Goal: Transaction & Acquisition: Purchase product/service

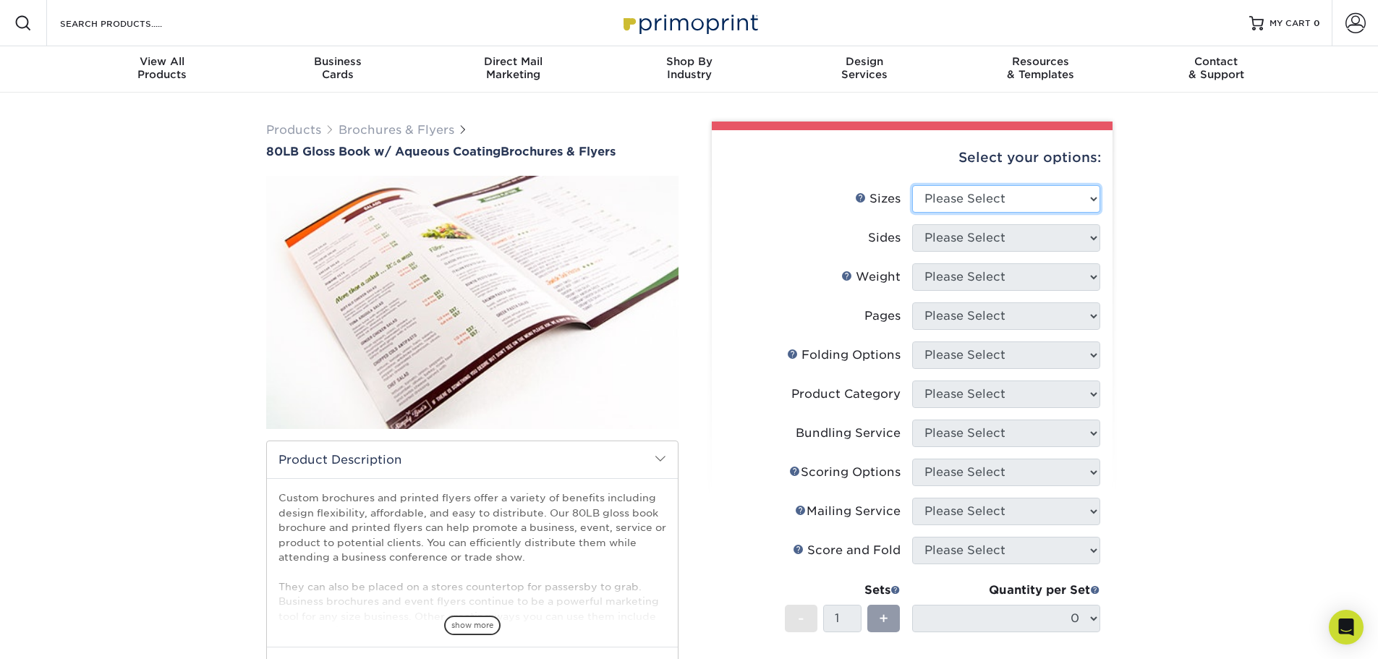
click at [1045, 192] on select "Please Select 3.67" x 8.5" 3.67" x 8.5" 4" x 6" 4" x 8.5" 4" x 9" 4" x 11" 4" x…" at bounding box center [1006, 198] width 188 height 27
click at [1089, 194] on select "Please Select 3.67" x 8.5" 3.67" x 8.5" 4" x 6" 4" x 8.5" 4" x 9" 4" x 11" 4" x…" at bounding box center [1006, 198] width 188 height 27
select select "11.00x17.00"
click at [912, 185] on select "Please Select 3.67" x 8.5" 3.67" x 8.5" 4" x 6" 4" x 8.5" 4" x 9" 4" x 11" 4" x…" at bounding box center [1006, 198] width 188 height 27
click at [1085, 239] on select "Please Select Print Both Sides Print Front Only" at bounding box center [1006, 237] width 188 height 27
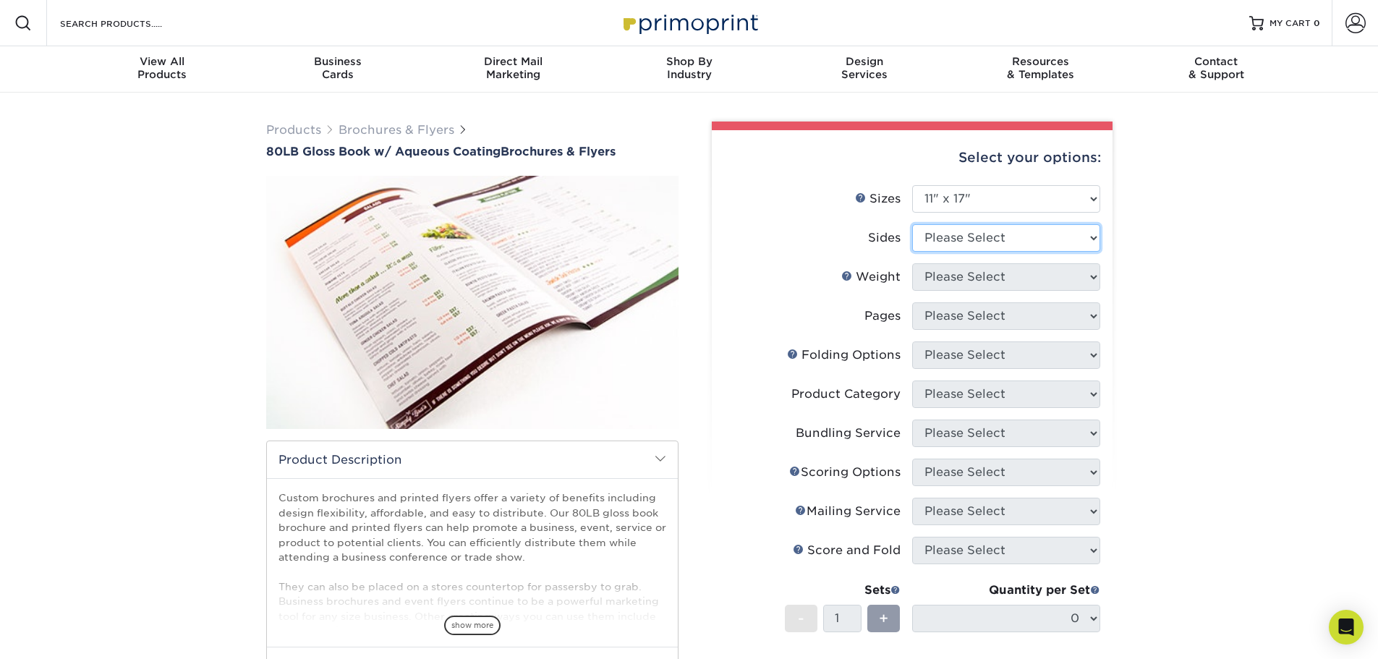
select select "13abbda7-1d64-4f25-8bb2-c179b224825d"
click at [912, 224] on select "Please Select Print Both Sides Print Front Only" at bounding box center [1006, 237] width 188 height 27
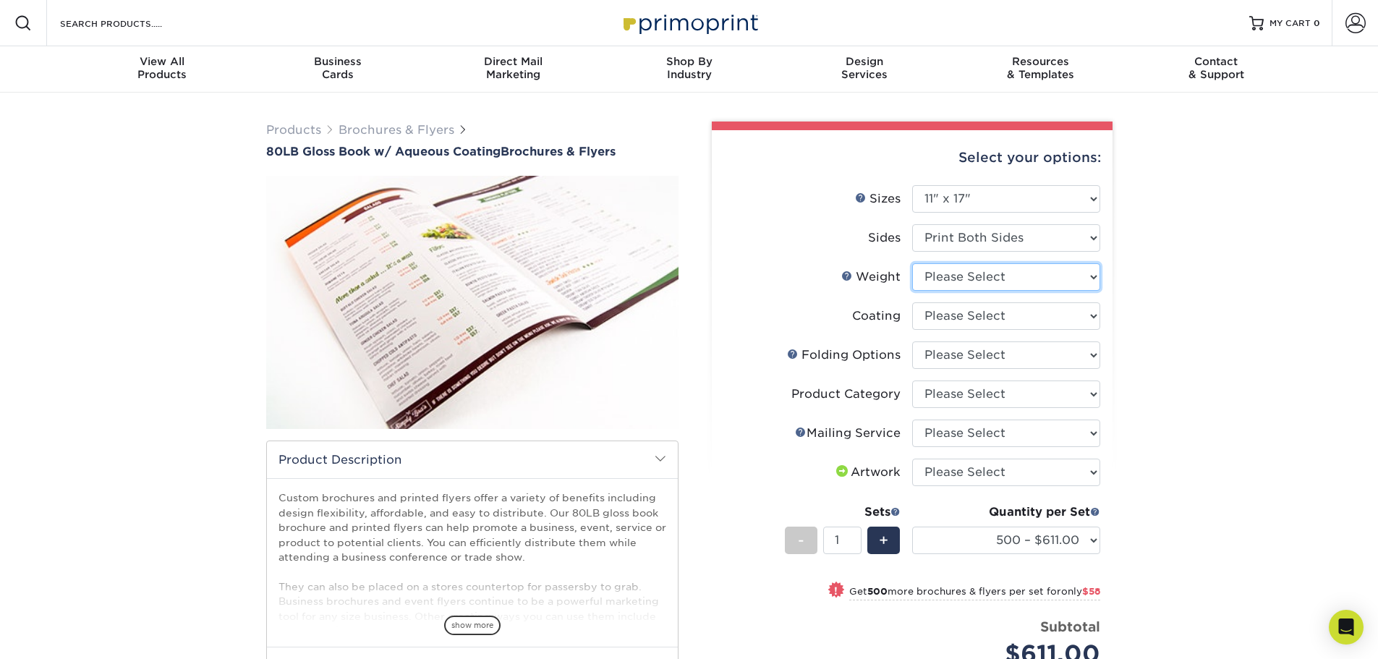
click at [995, 277] on select "Please Select 80LB" at bounding box center [1006, 276] width 188 height 27
select select "80LB"
click at [912, 263] on select "Please Select 80LB" at bounding box center [1006, 276] width 188 height 27
click at [1004, 317] on select at bounding box center [1006, 315] width 188 height 27
select select "d41dab50-ff65-4f4f-bb17-2afe4d36ae33"
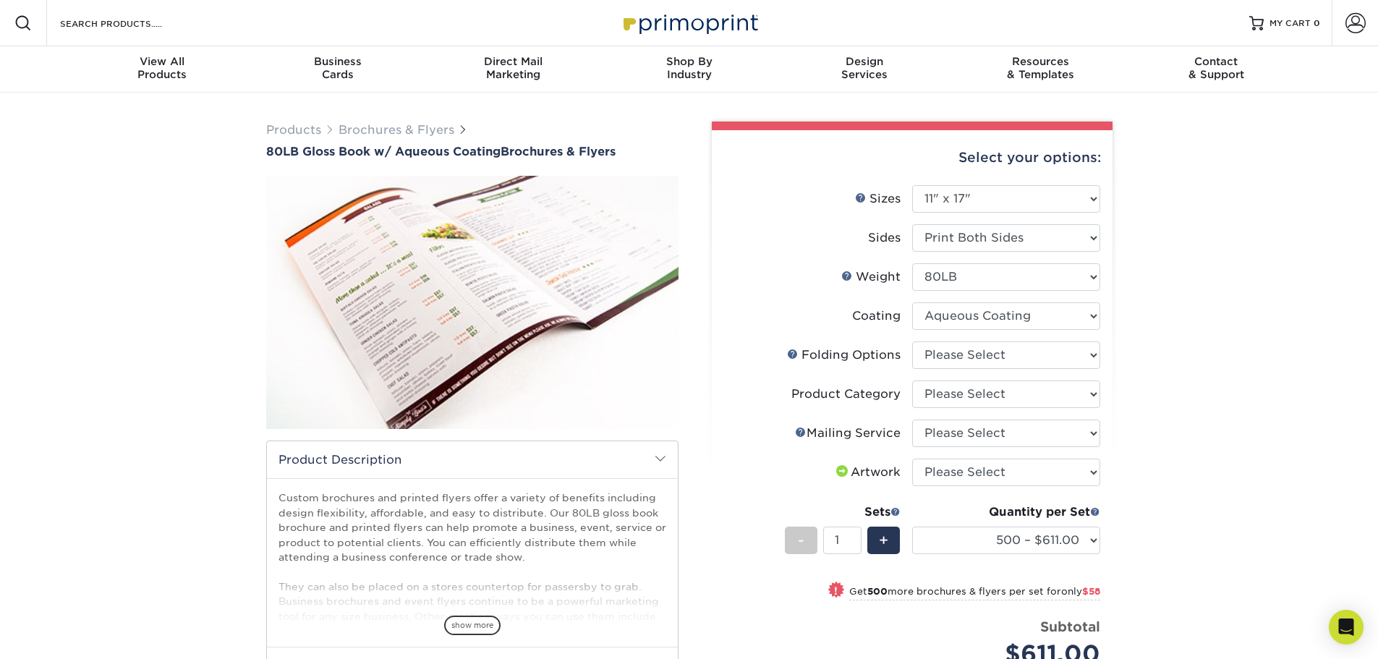
click at [912, 302] on select at bounding box center [1006, 315] width 188 height 27
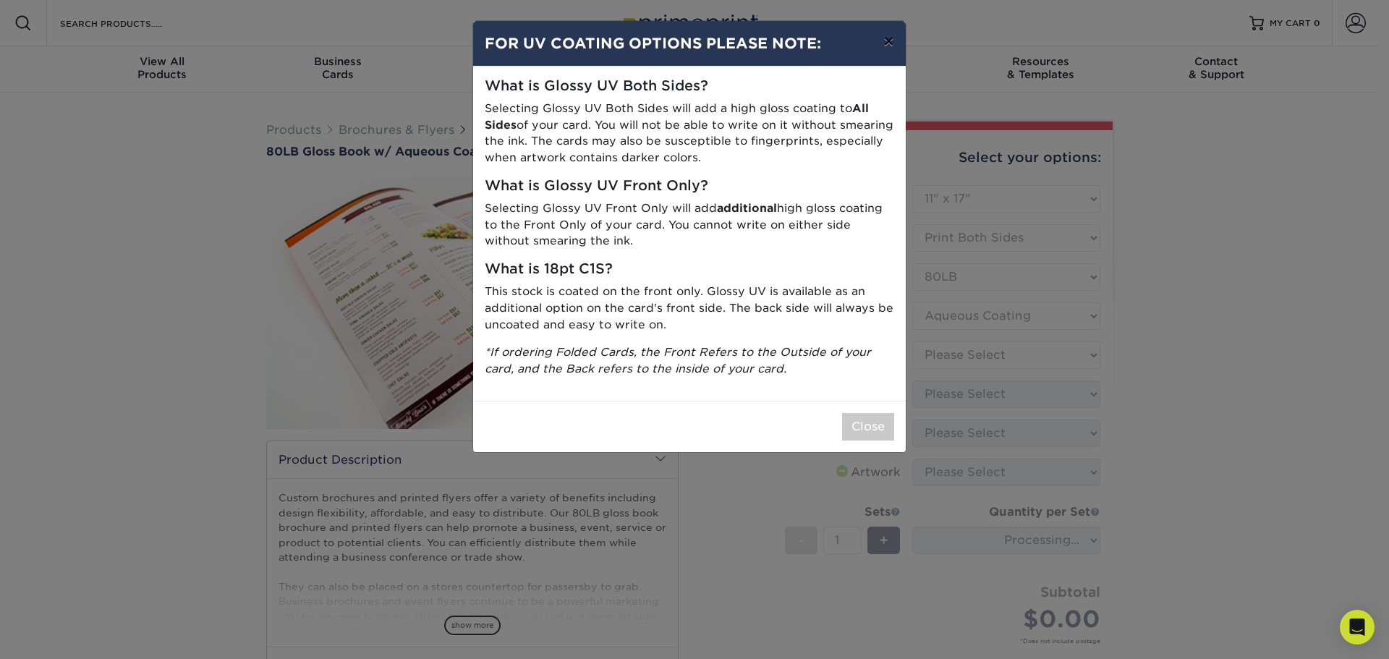
click at [888, 42] on button "×" at bounding box center [888, 41] width 33 height 41
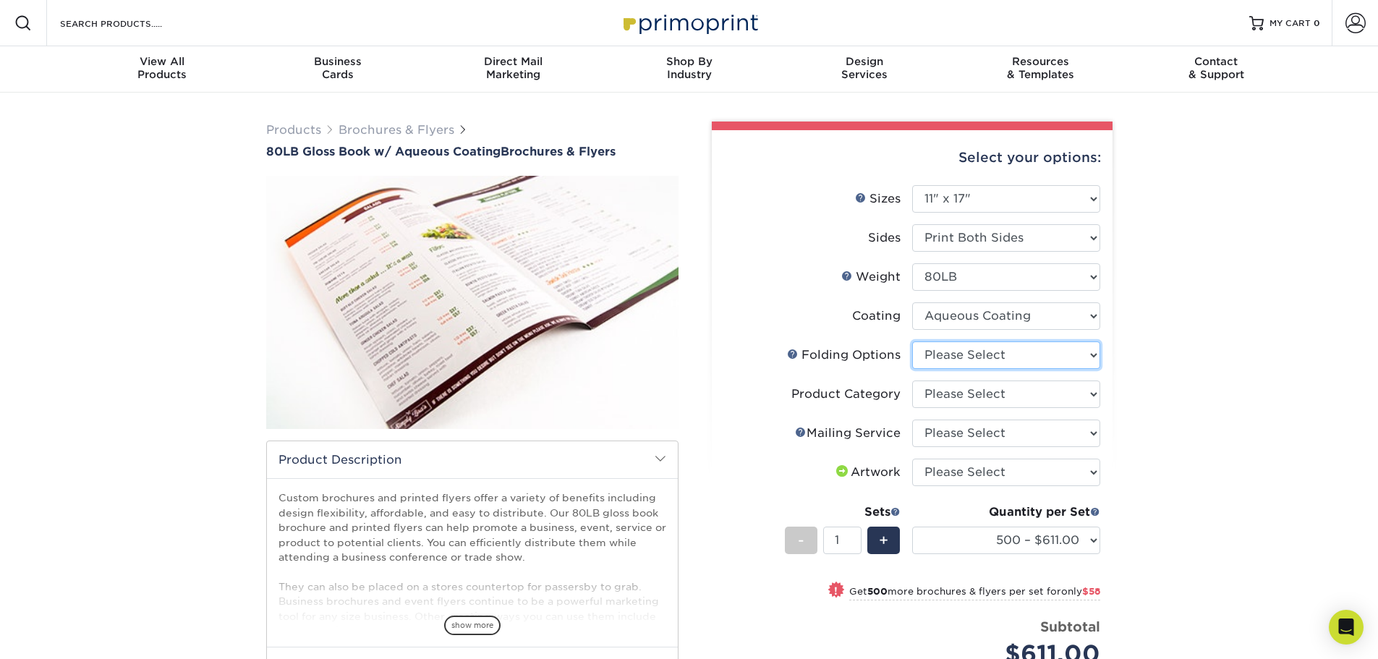
click at [977, 353] on select "Please Select FLAT - No Folding Accordion Fold Roll Fold Tri-Fold / Letter Fold…" at bounding box center [1006, 355] width 188 height 27
select select "6bd2fd9e-193e-4811-88f7-94c08206d735"
click at [912, 342] on select "Please Select FLAT - No Folding Accordion Fold Roll Fold Tri-Fold / Letter Fold…" at bounding box center [1006, 355] width 188 height 27
click at [1085, 357] on select "Please Select FLAT - No Folding Accordion Fold Roll Fold Tri-Fold / Letter Fold…" at bounding box center [1006, 355] width 188 height 27
click at [1135, 371] on div "Products Brochures & Flyers 80LB Gloss Book w/ Aqueous Coating Brochures & Flye…" at bounding box center [689, 495] width 1378 height 805
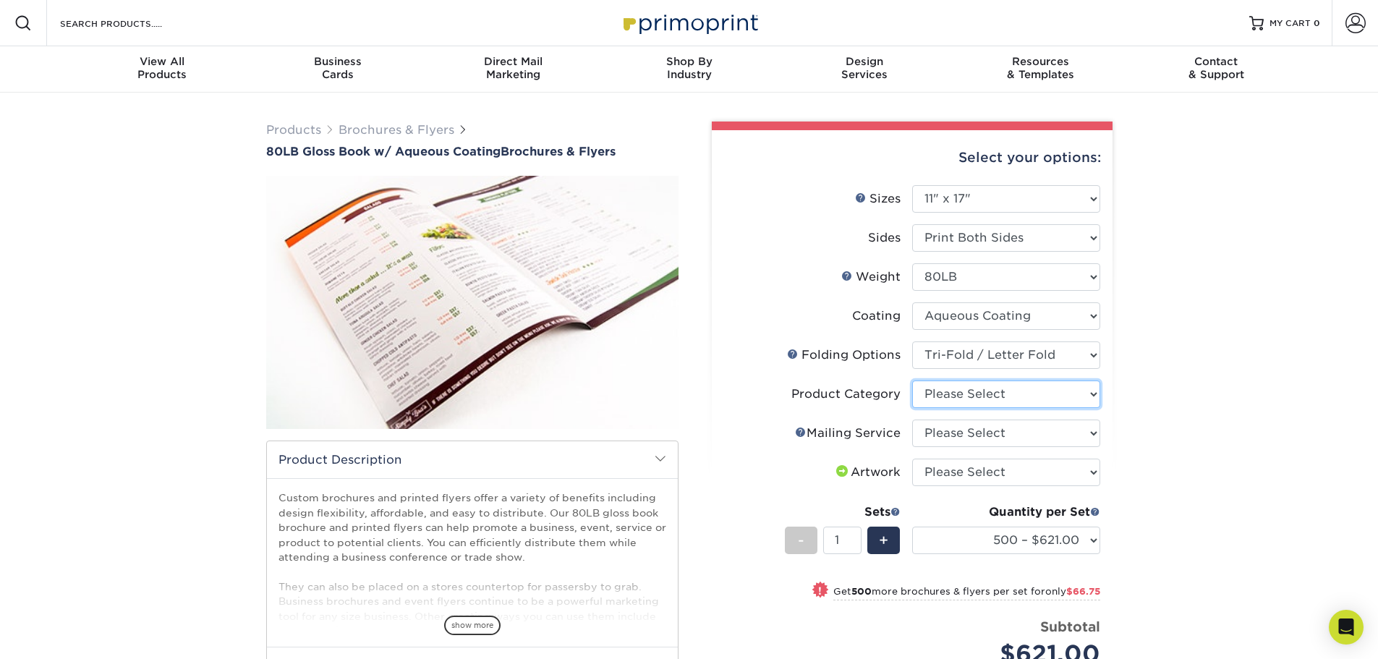
click at [1043, 389] on select "Please Select Flyers and Brochures" at bounding box center [1006, 394] width 188 height 27
select select "1a668080-6b7c-4174-b399-2c3833b27ef4"
click at [912, 381] on select "Please Select Flyers and Brochures" at bounding box center [1006, 394] width 188 height 27
click at [1007, 436] on select "Please Select No Direct Mailing Service No, I will mail/stamp/imprint Direct Ma…" at bounding box center [1006, 433] width 188 height 27
select select "934e270e-9523-48b9-93c7-78b0896e16a6"
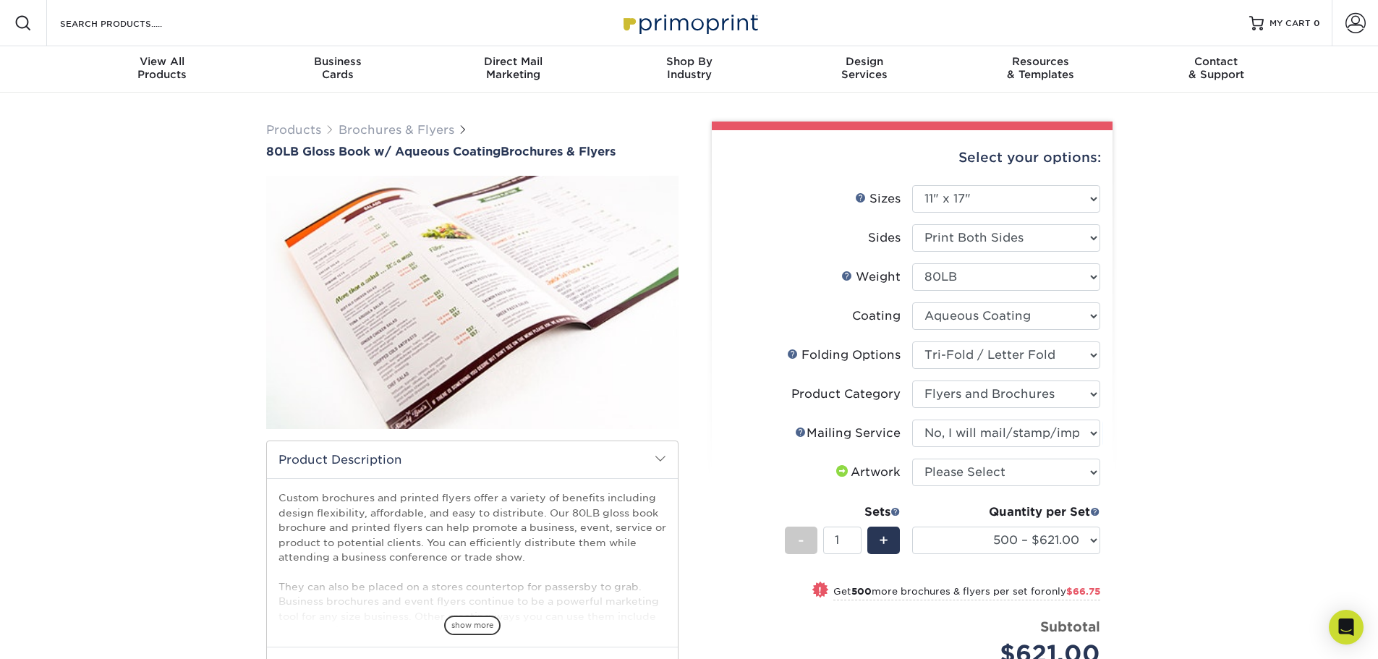
click at [912, 420] on select "Please Select No Direct Mailing Service No, I will mail/stamp/imprint Direct Ma…" at bounding box center [1006, 433] width 188 height 27
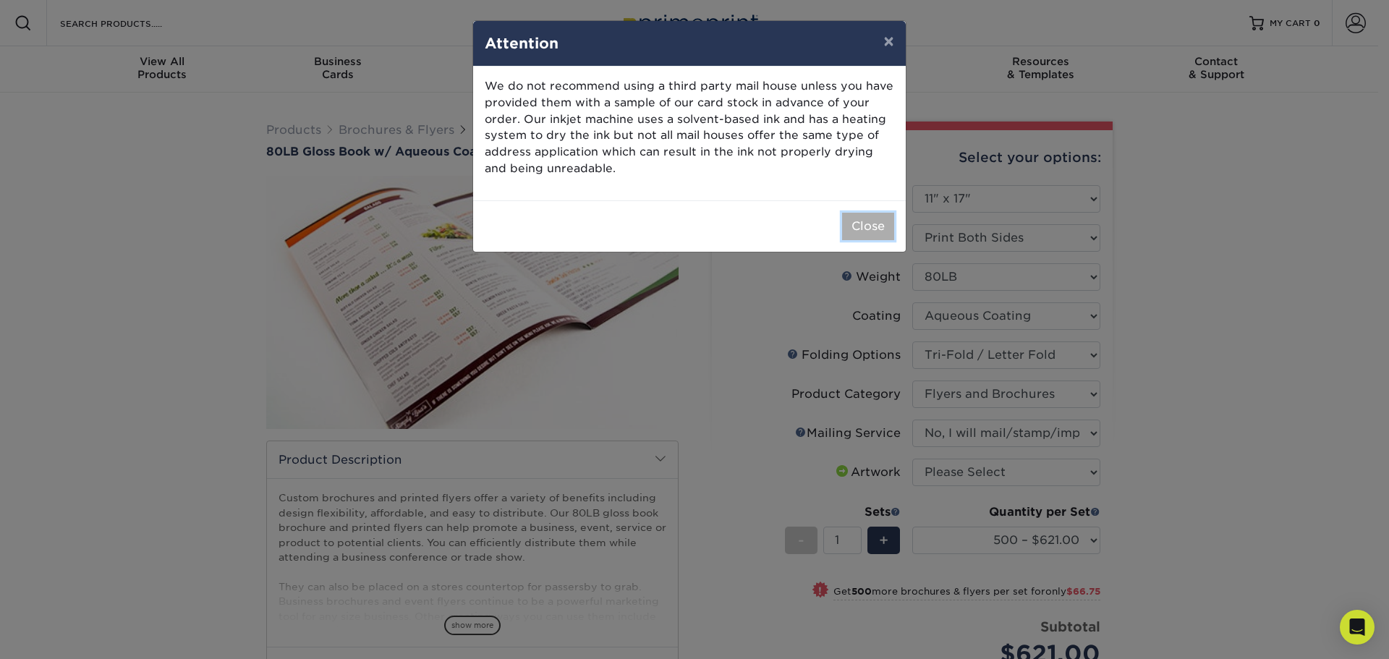
click at [862, 233] on button "Close" at bounding box center [868, 226] width 52 height 27
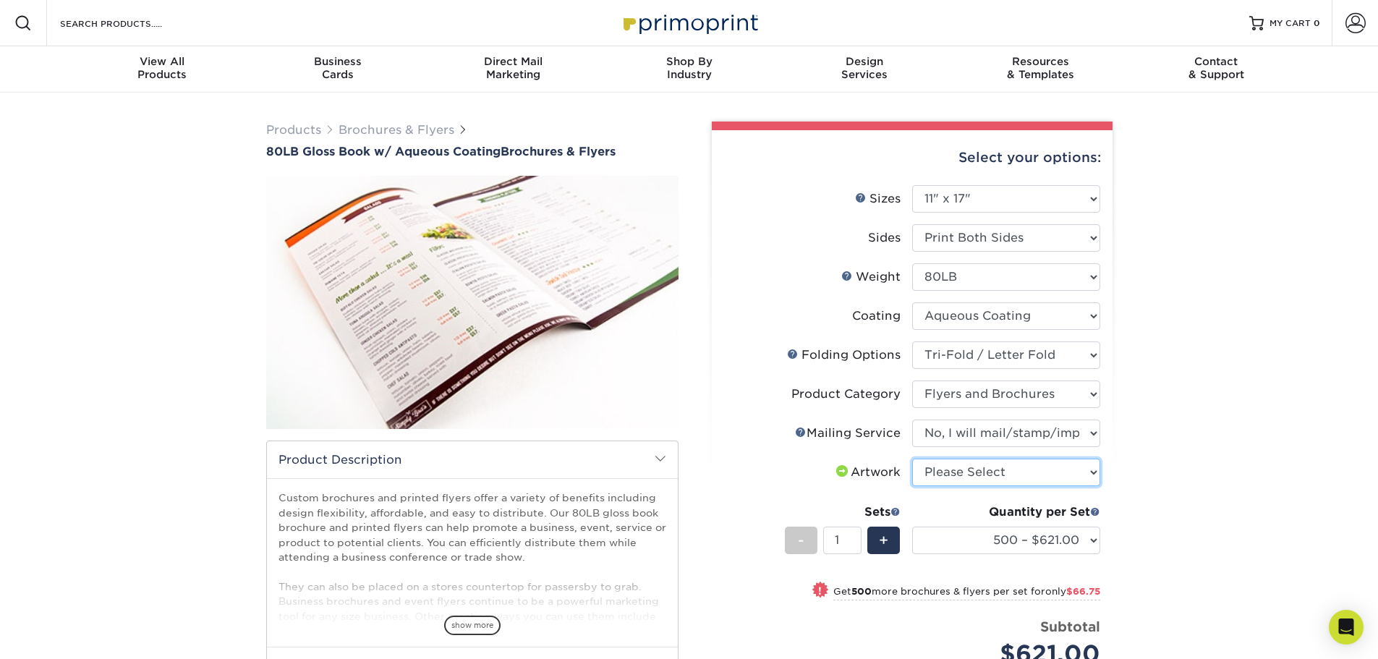
click at [998, 474] on select "Please Select I will upload files I need a design - $175" at bounding box center [1006, 472] width 188 height 27
select select "upload"
click at [912, 459] on select "Please Select I will upload files I need a design - $175" at bounding box center [1006, 472] width 188 height 27
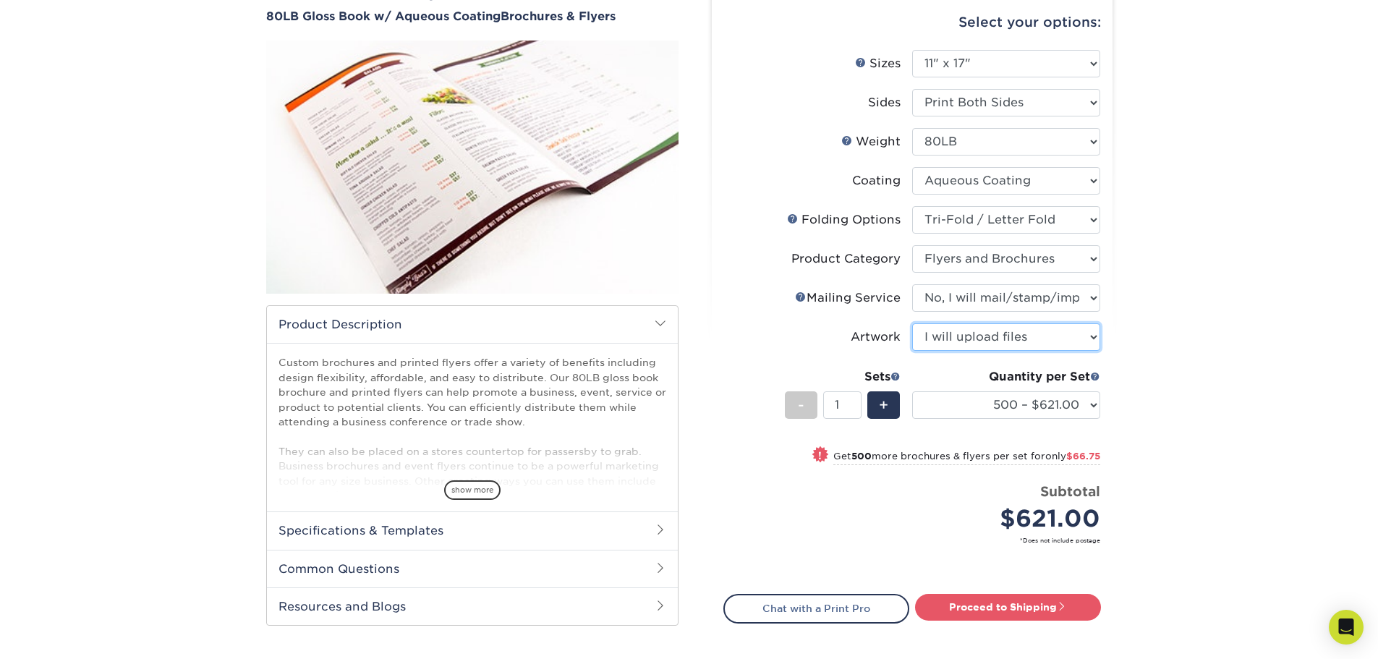
scroll to position [145, 0]
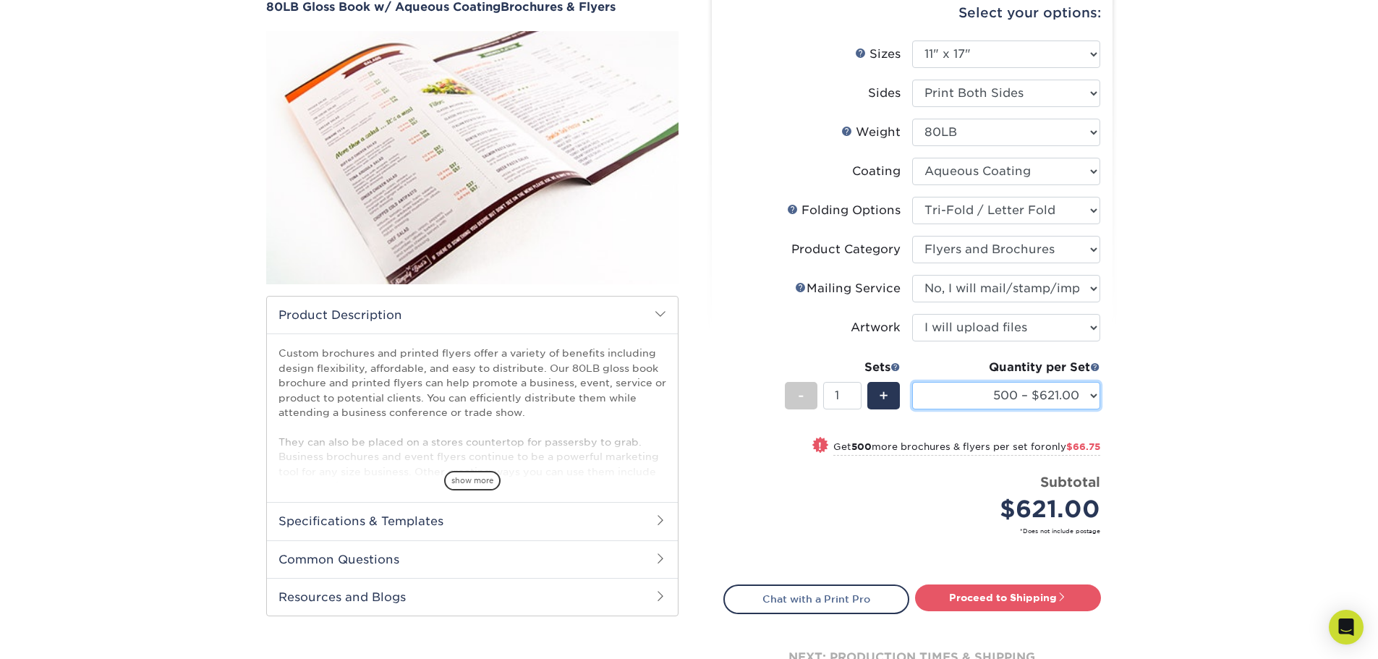
click at [1092, 395] on select "500 – $621.00 1000 – $687.75 2000 – $760.75 2500 – $946.75 3000 – $1218.75 4000…" at bounding box center [1006, 395] width 188 height 27
select select "10000 – $2356.00"
click at [912, 382] on select "500 – $621.00 1000 – $687.75 2000 – $760.75 2500 – $946.75 3000 – $1218.75 4000…" at bounding box center [1006, 395] width 188 height 27
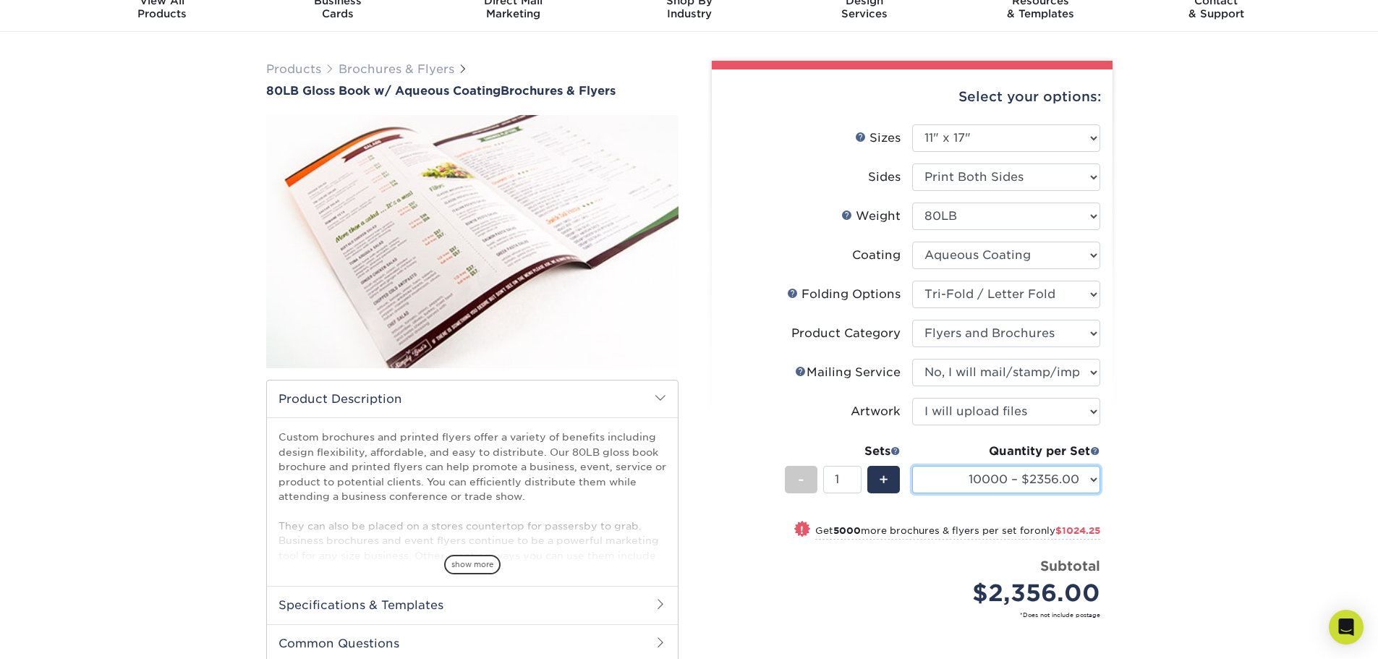
scroll to position [0, 0]
